Goal: Information Seeking & Learning: Check status

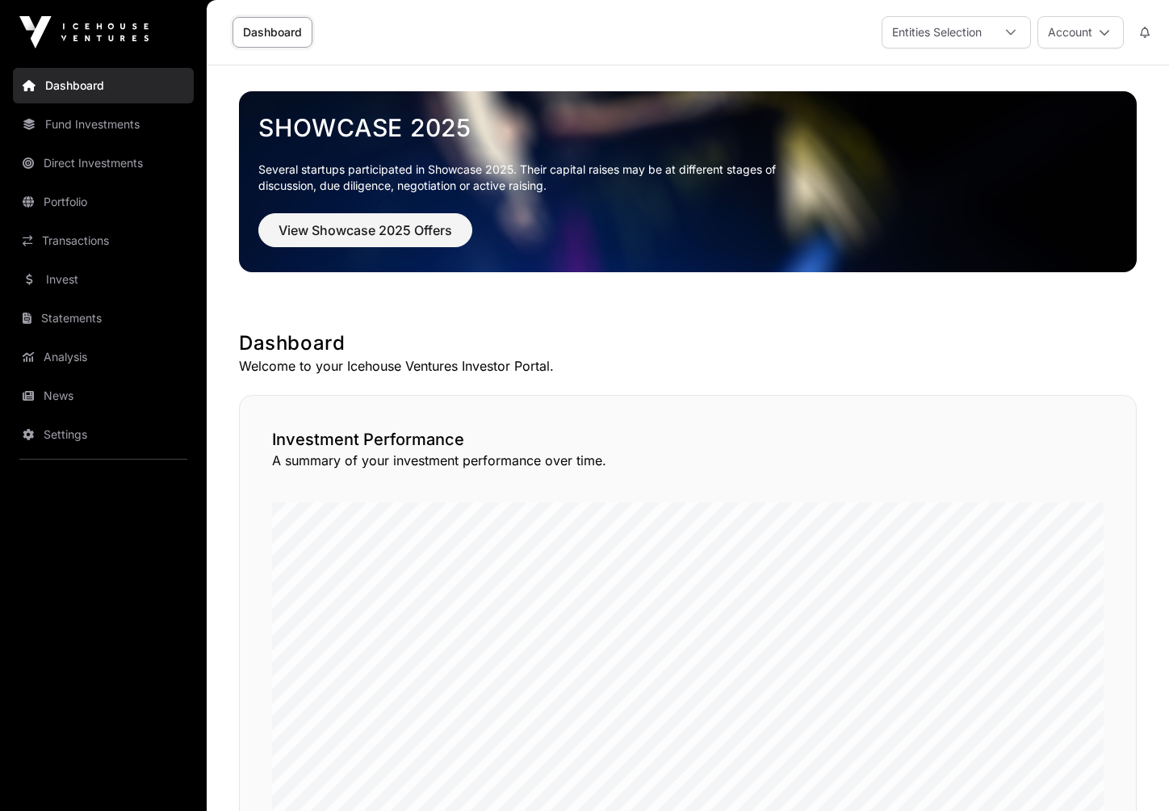
click at [66, 191] on link "Portfolio" at bounding box center [103, 202] width 181 height 36
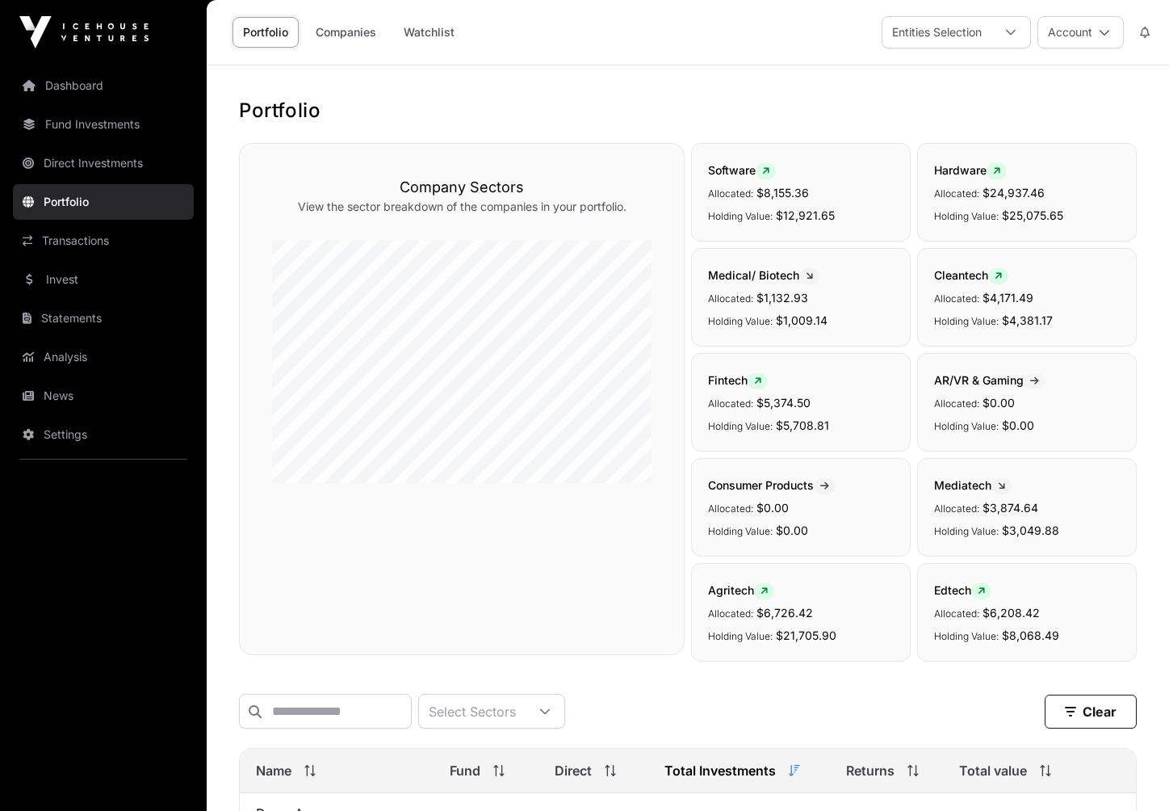
click at [69, 245] on link "Transactions" at bounding box center [103, 241] width 181 height 36
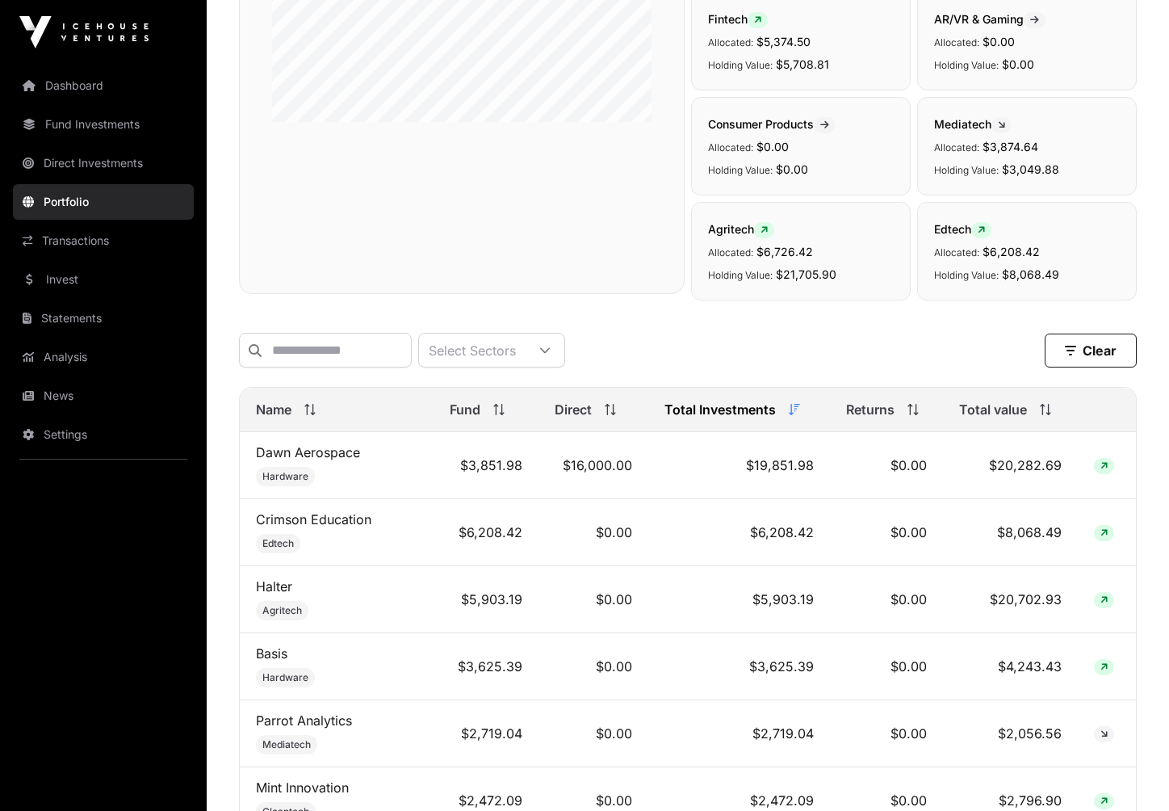
scroll to position [378, 0]
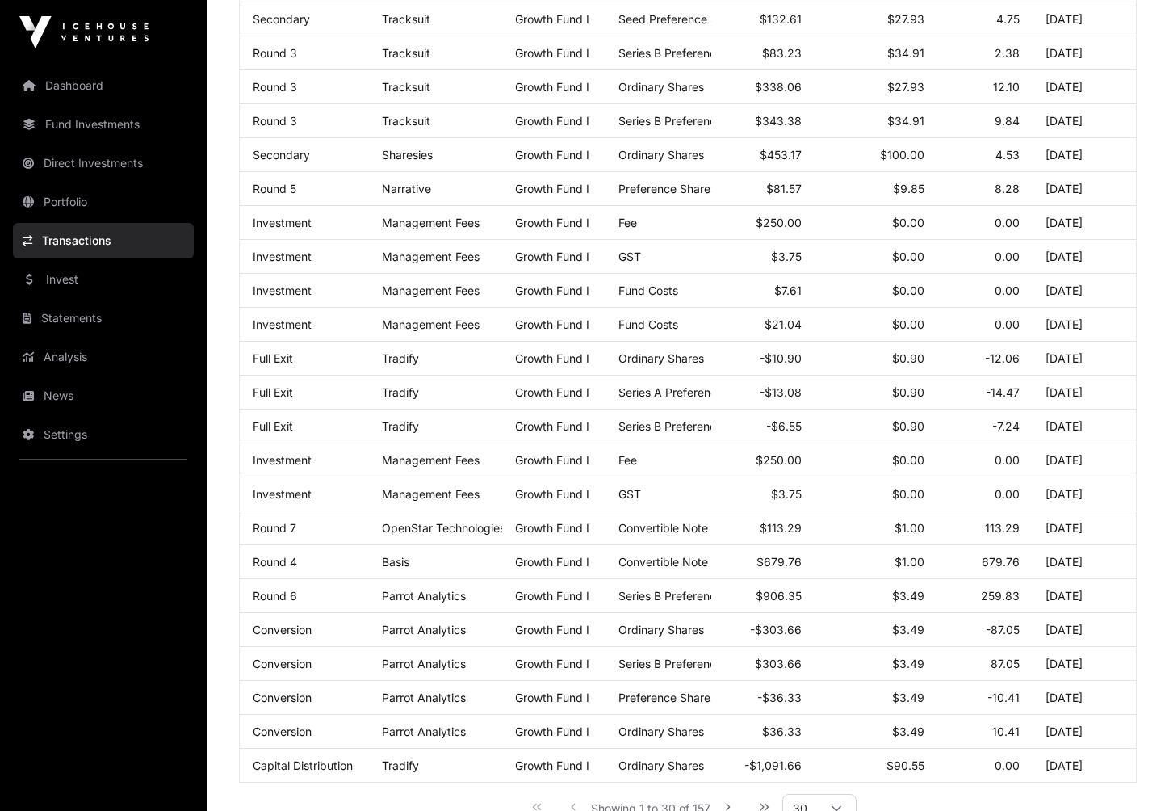
scroll to position [674, 0]
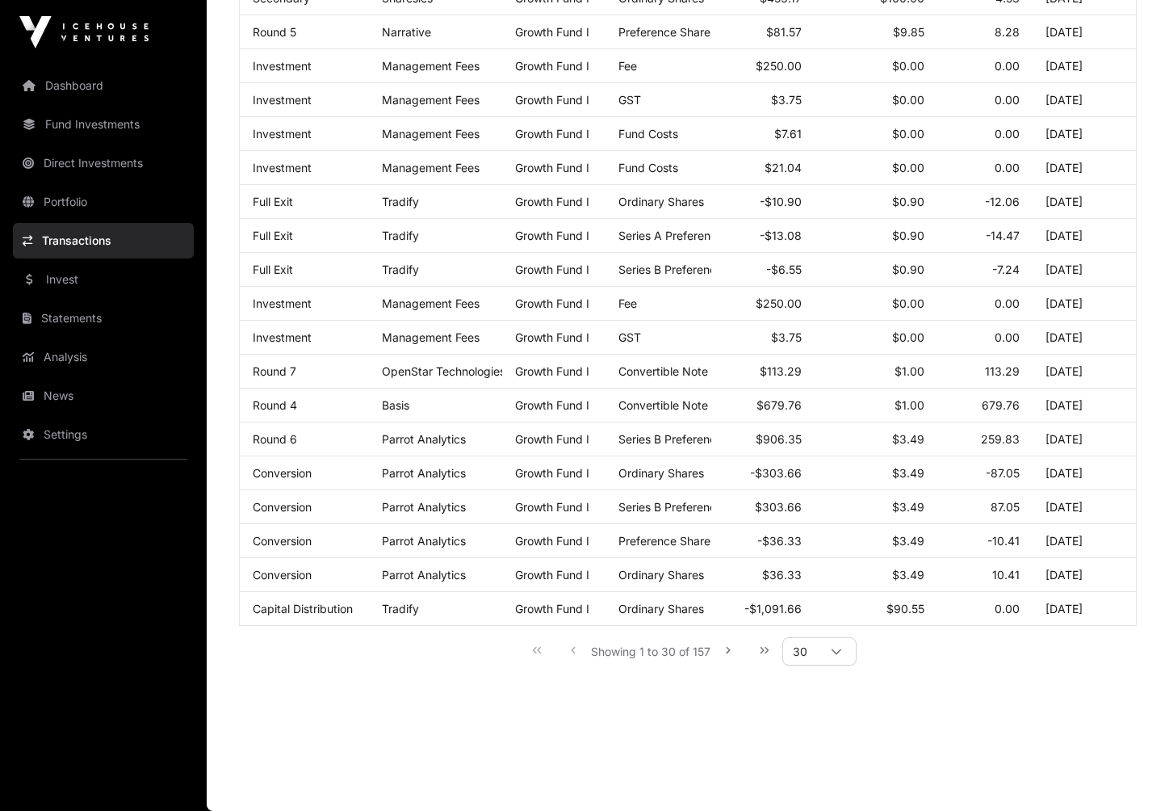
click at [47, 207] on link "Portfolio" at bounding box center [103, 202] width 181 height 36
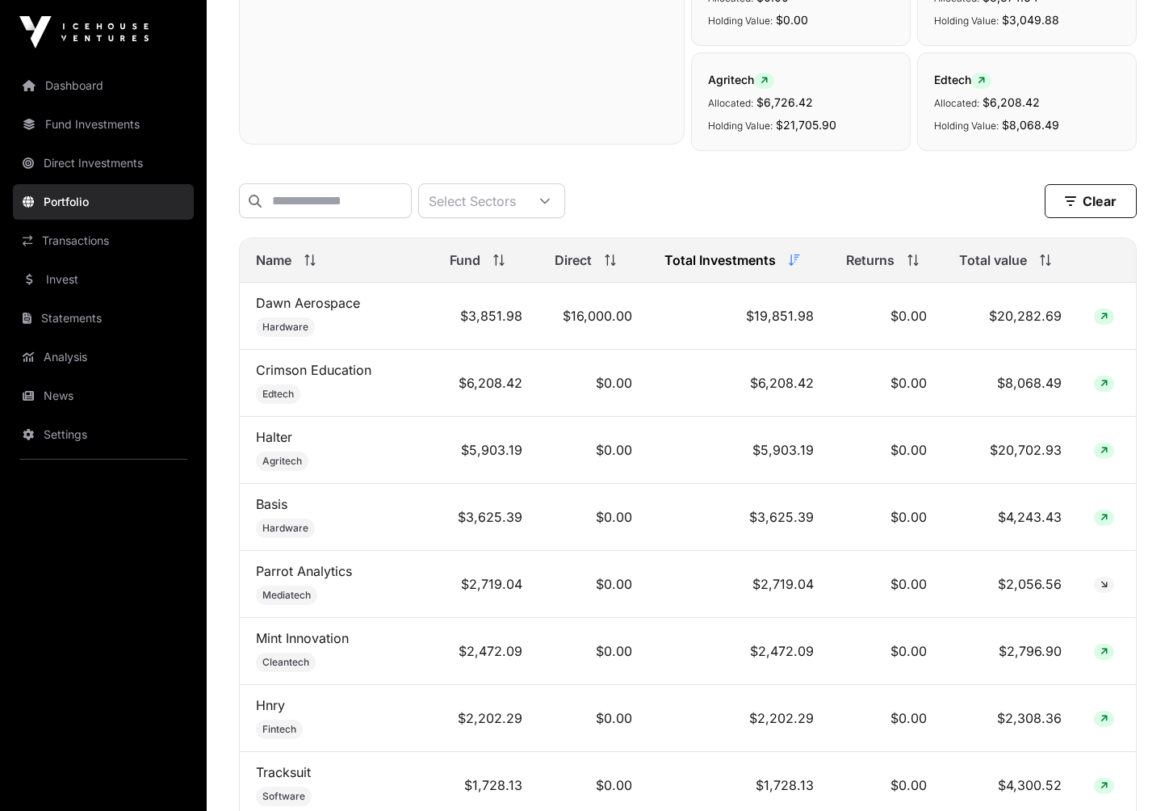
scroll to position [517, 0]
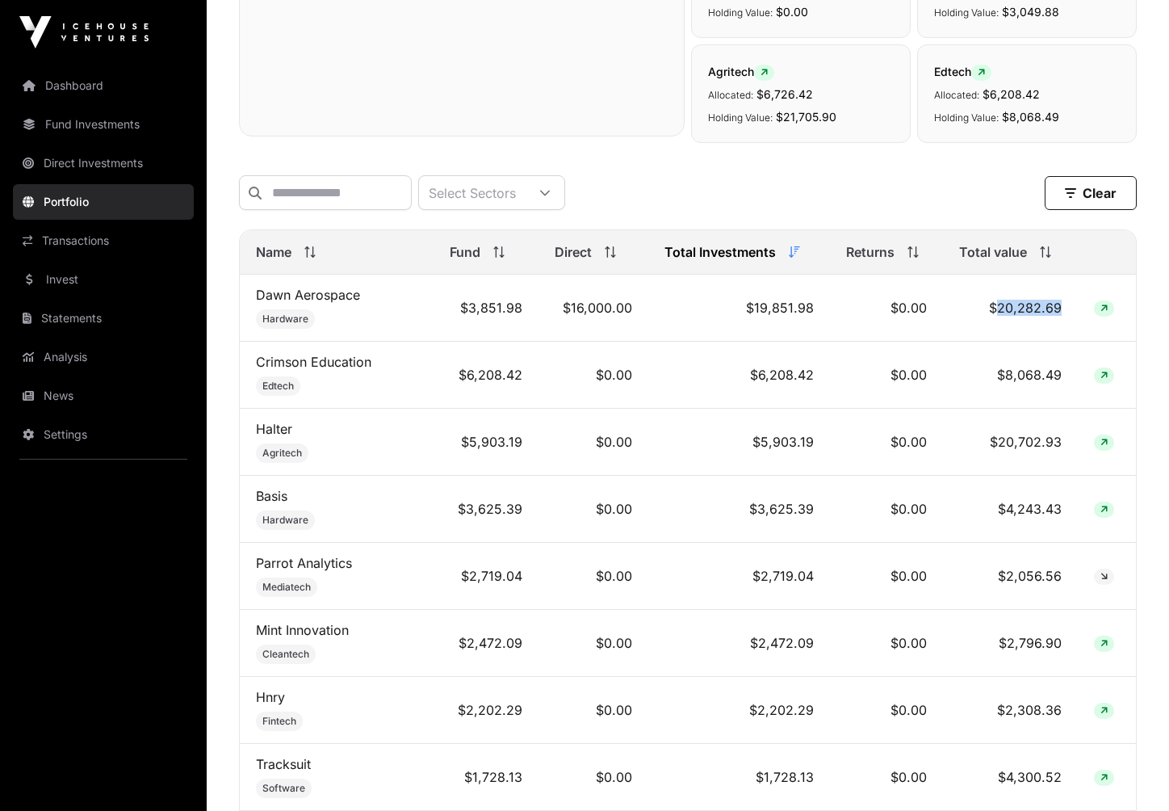
drag, startPoint x: 999, startPoint y: 315, endPoint x: 1060, endPoint y: 308, distance: 61.7
click at [1060, 308] on td "$20,282.69" at bounding box center [1010, 307] width 134 height 67
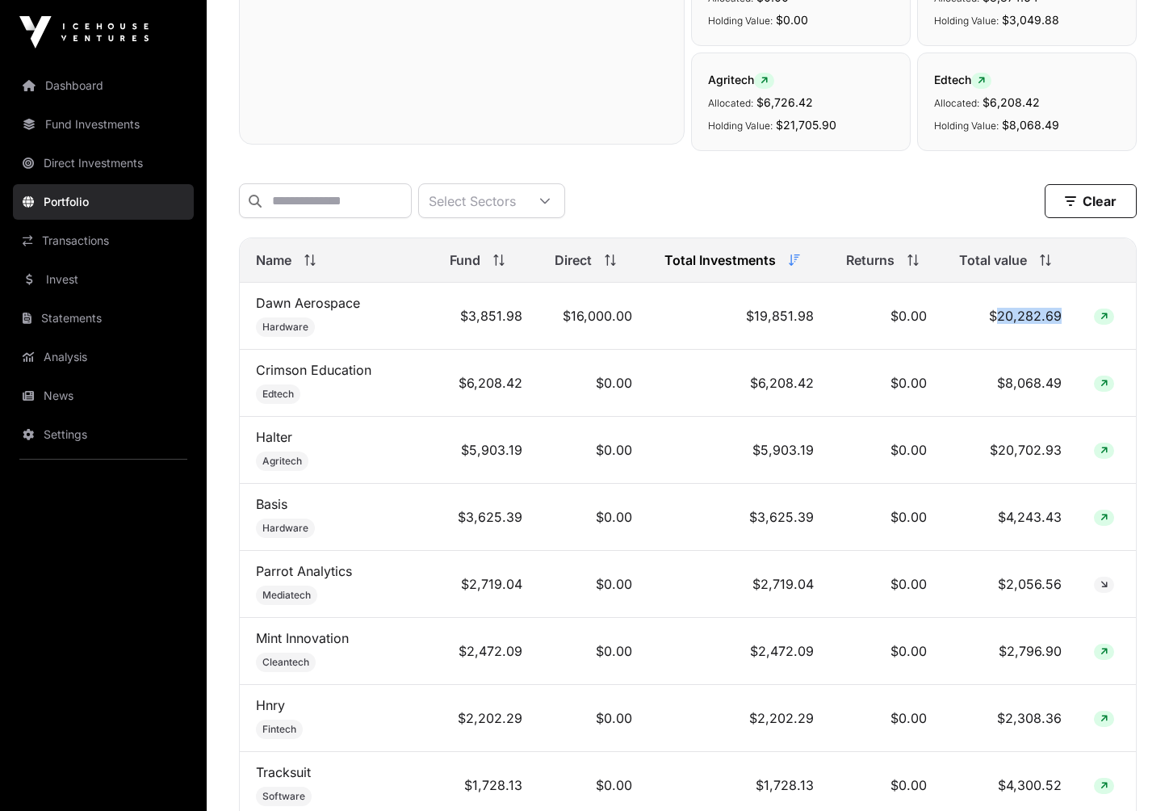
copy td "20,282.69"
